Goal: Task Accomplishment & Management: Use online tool/utility

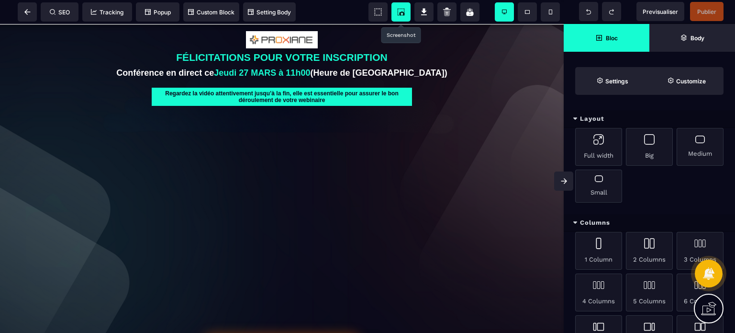
click at [393, 11] on span at bounding box center [400, 11] width 19 height 19
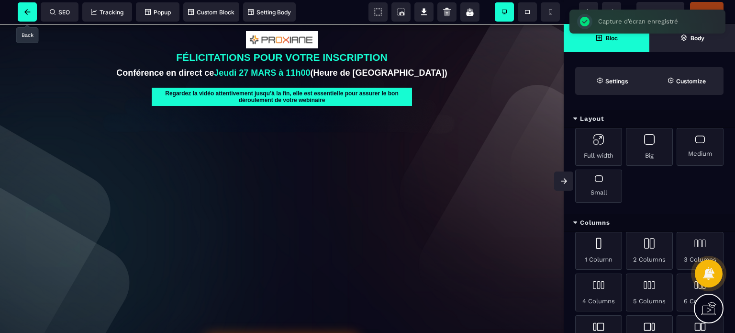
click at [26, 6] on span at bounding box center [27, 11] width 19 height 19
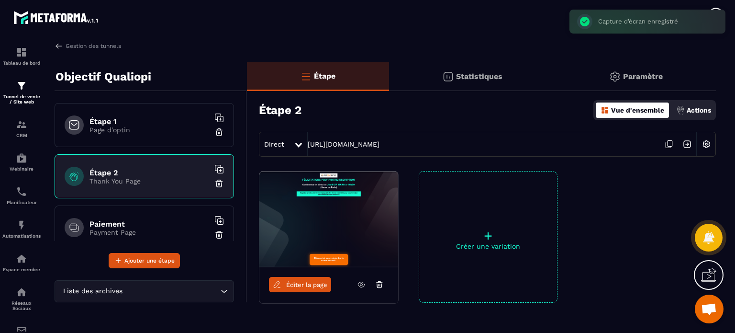
click at [123, 120] on h6 "Étape 1" at bounding box center [149, 121] width 120 height 9
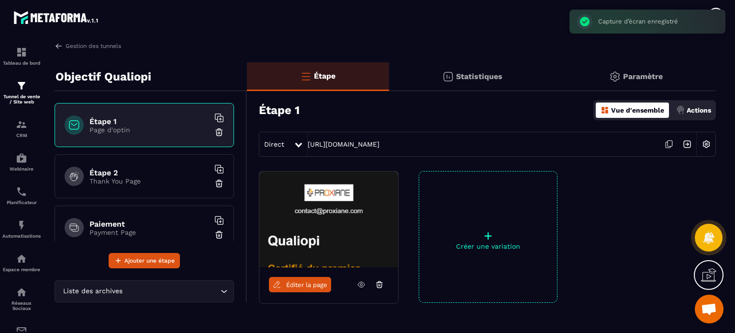
click at [120, 189] on div "Étape 2 Thank You Page" at bounding box center [144, 176] width 179 height 44
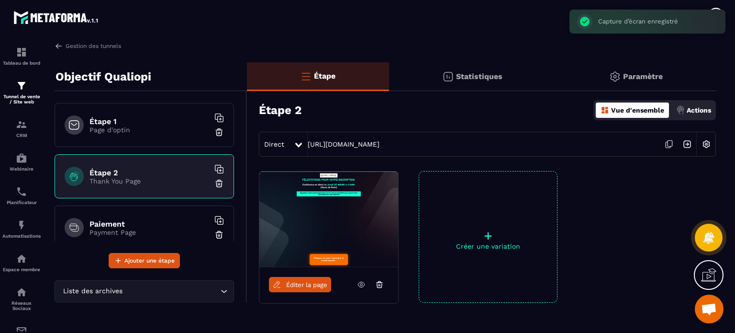
click at [134, 212] on div "Paiement Payment Page" at bounding box center [144, 227] width 179 height 44
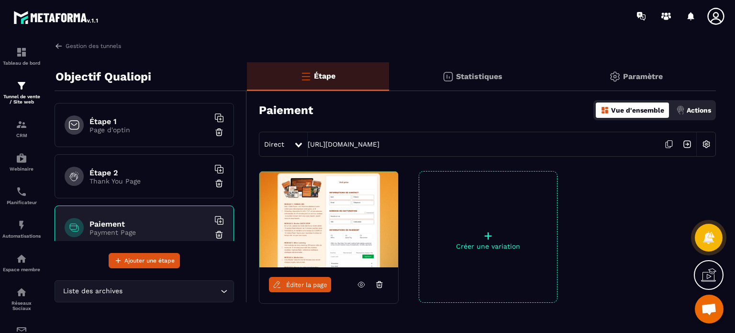
scroll to position [66, 0]
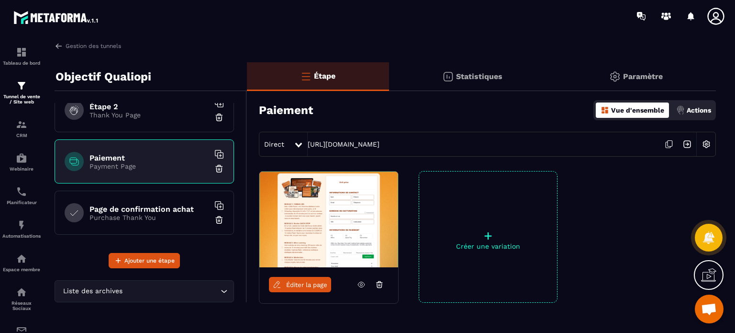
click at [140, 216] on p "Purchase Thank You" at bounding box center [149, 217] width 120 height 8
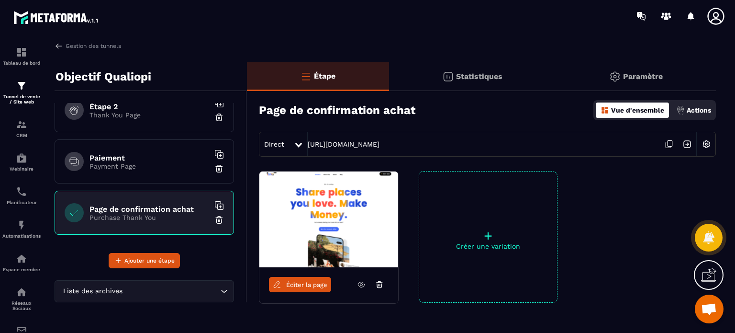
click at [301, 281] on span "Éditer la page" at bounding box center [306, 284] width 41 height 7
